Goal: Find contact information: Find contact information

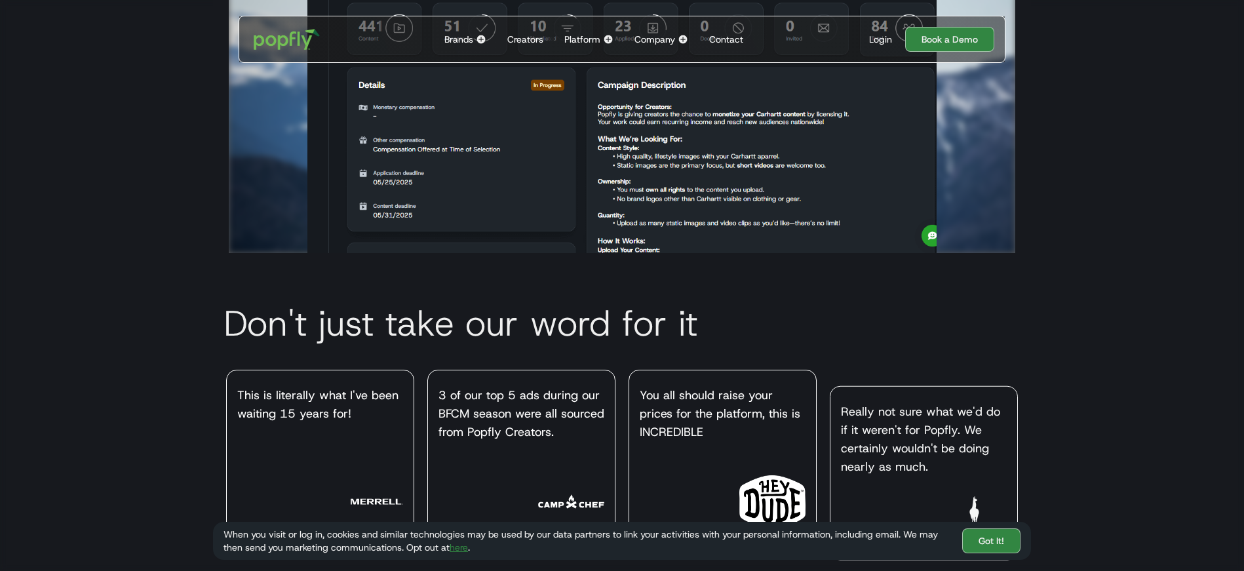
scroll to position [3617, 0]
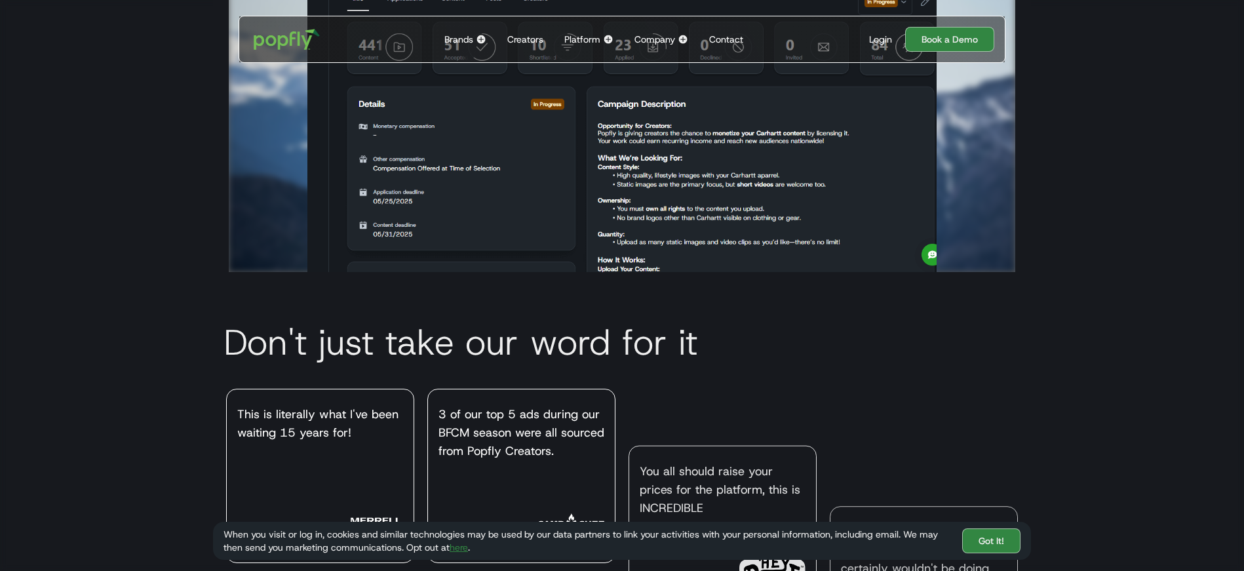
click at [681, 39] on img at bounding box center [683, 39] width 10 height 10
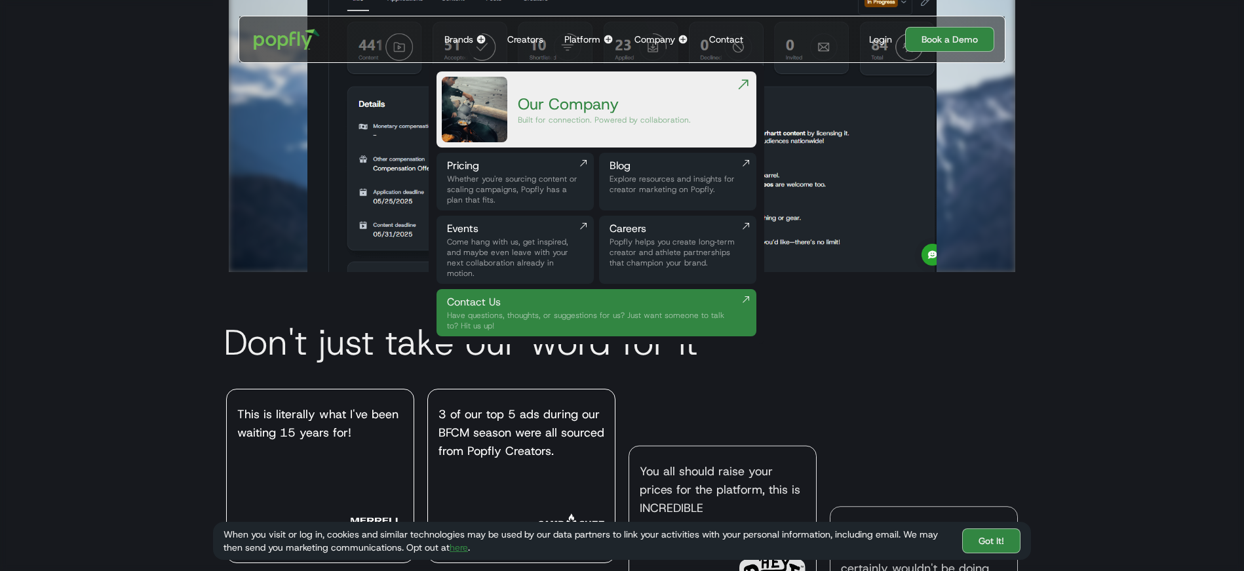
click at [595, 104] on div "Our Company" at bounding box center [604, 104] width 173 height 21
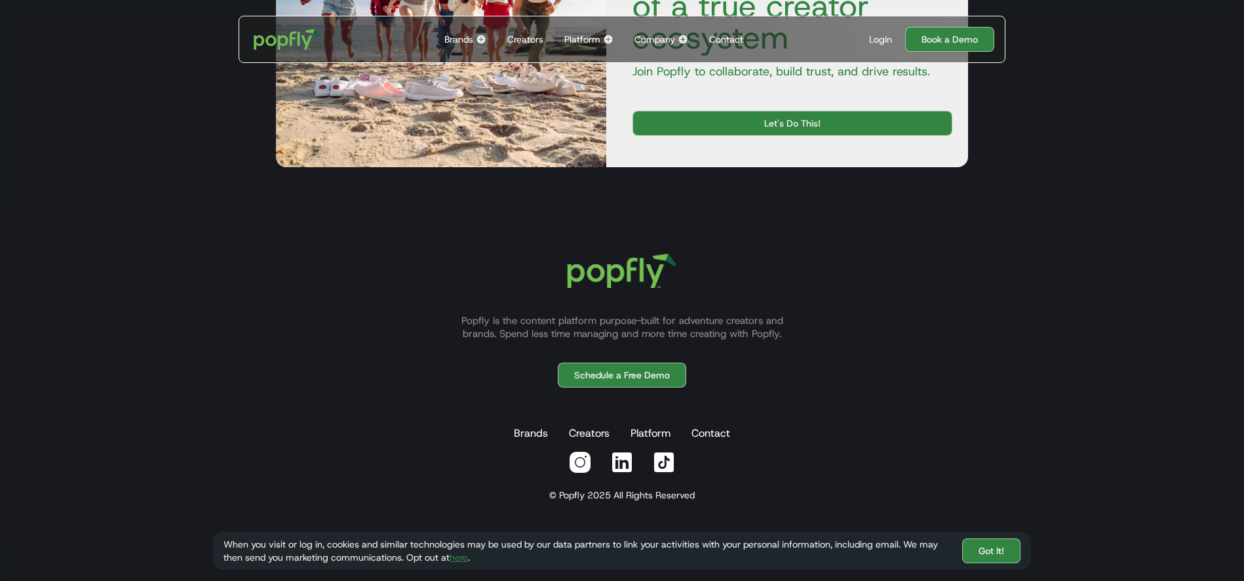
scroll to position [2051, 0]
click at [740, 40] on div "Contact" at bounding box center [726, 39] width 34 height 13
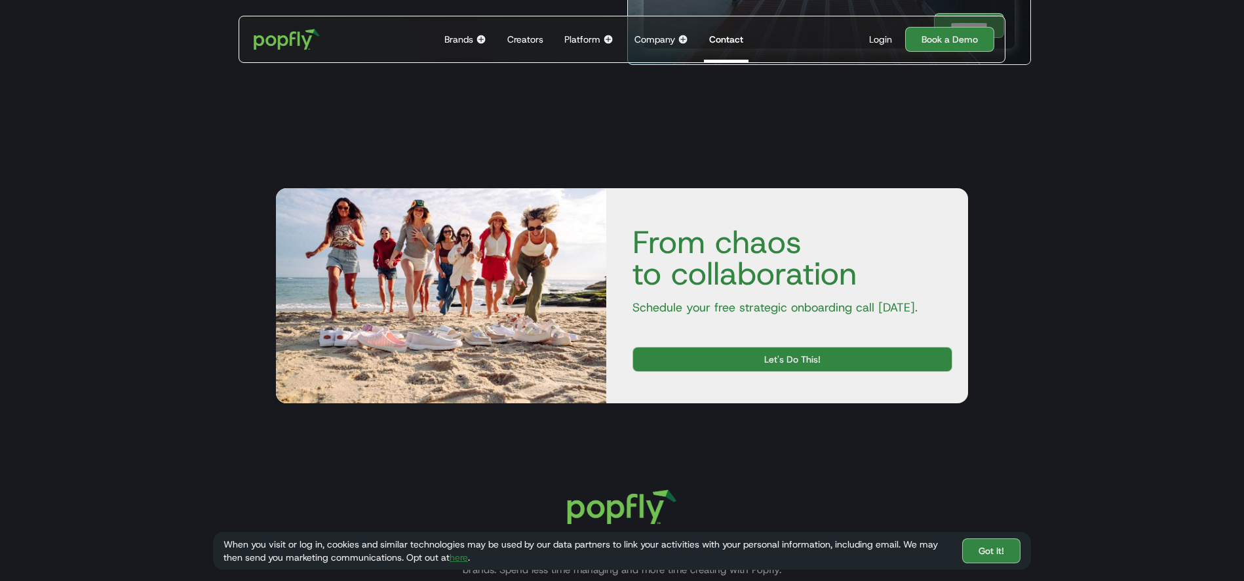
scroll to position [669, 0]
